Goal: Transaction & Acquisition: Purchase product/service

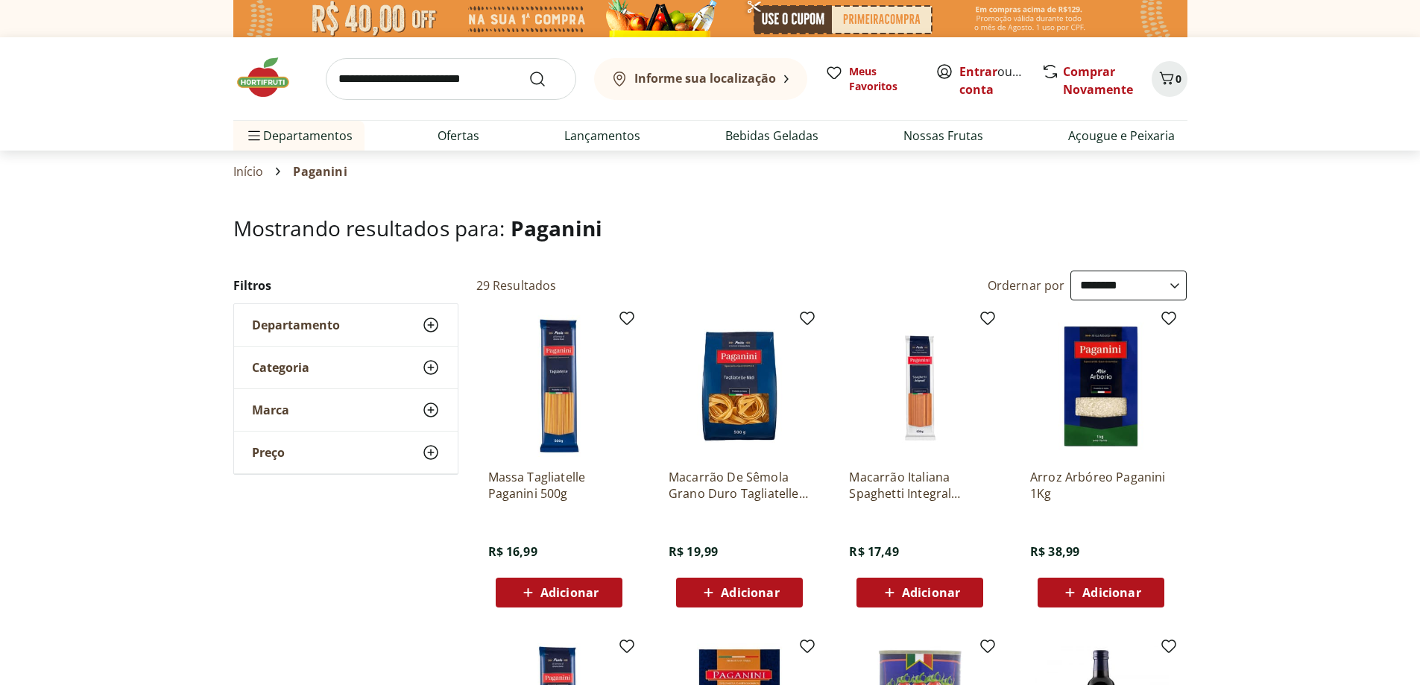
select select "**********"
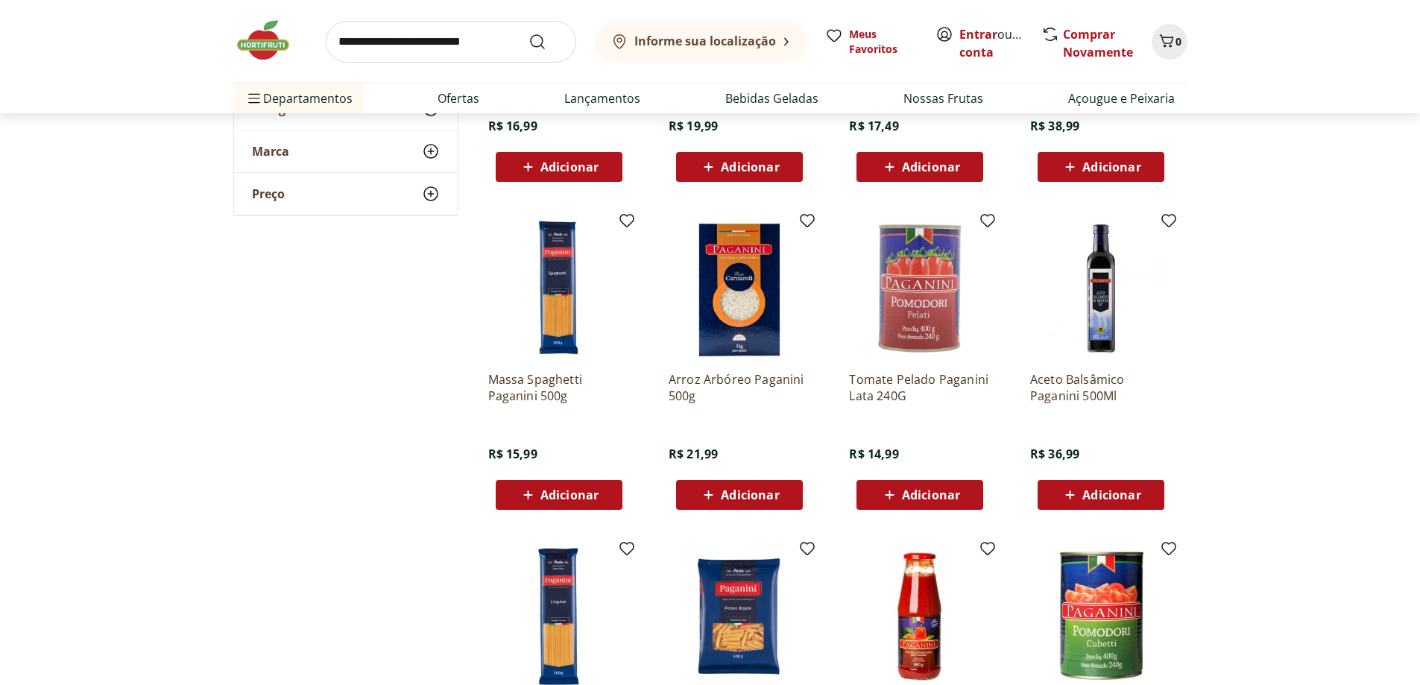
scroll to position [447, 0]
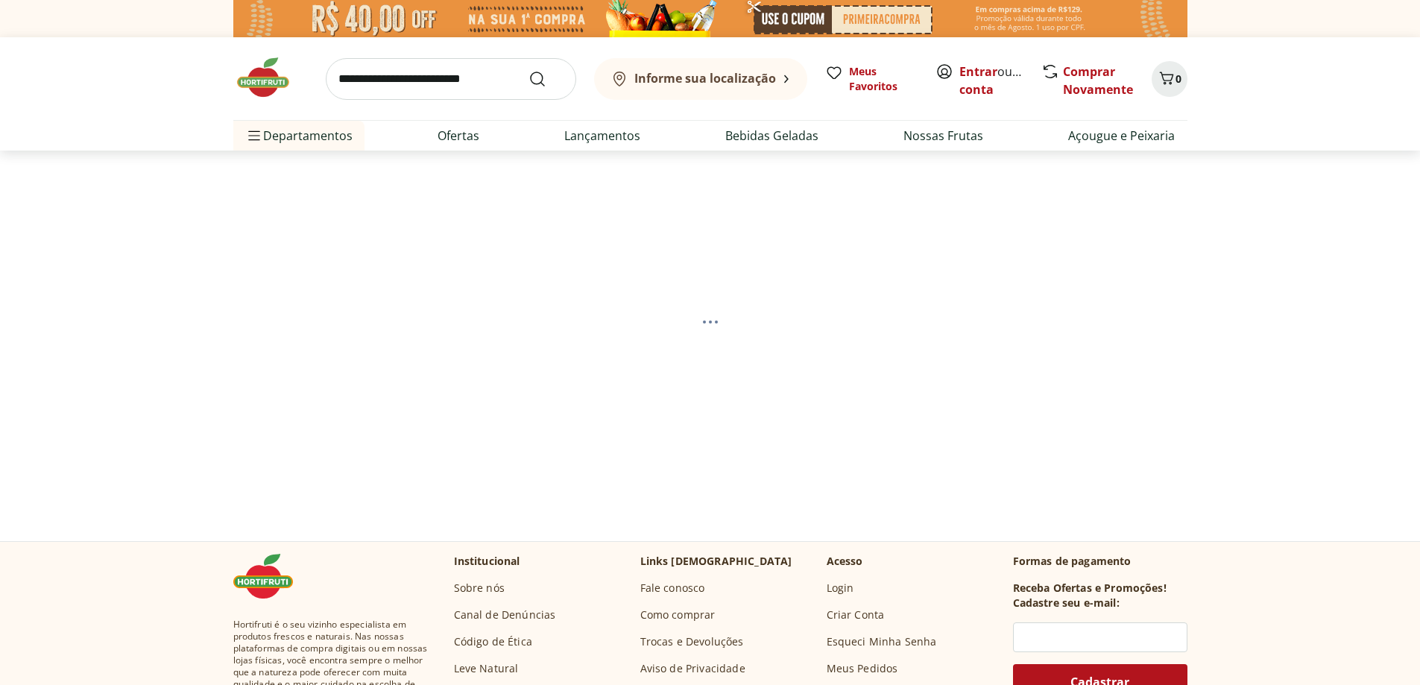
select select "**********"
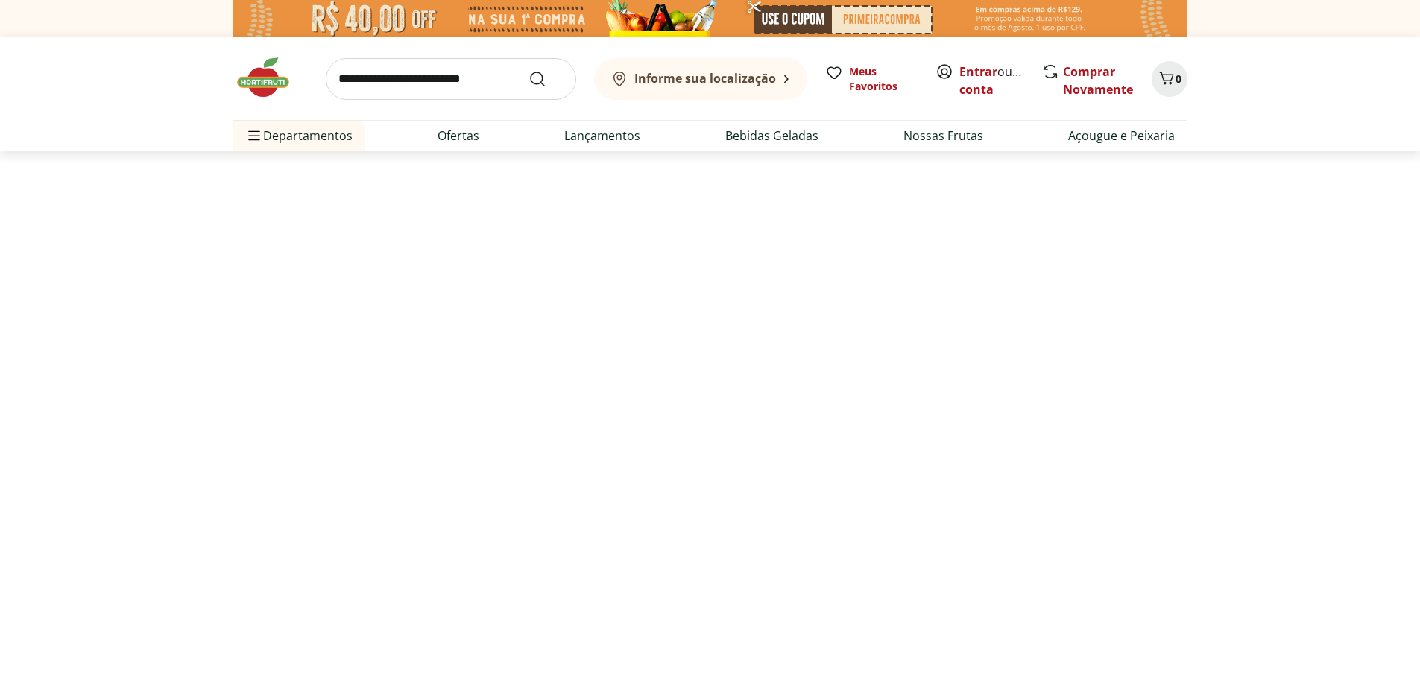
select select "**********"
